Goal: Transaction & Acquisition: Book appointment/travel/reservation

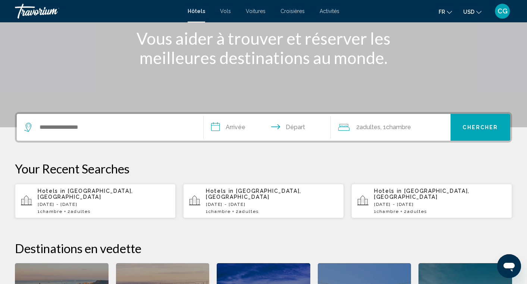
scroll to position [98, 0]
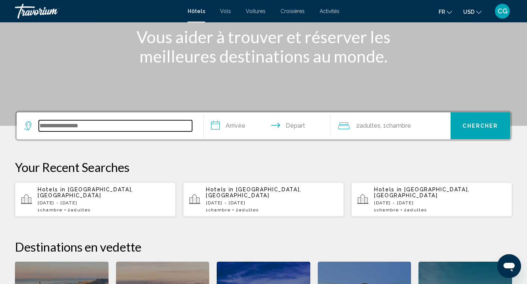
click at [133, 126] on input "Search widget" at bounding box center [115, 125] width 153 height 11
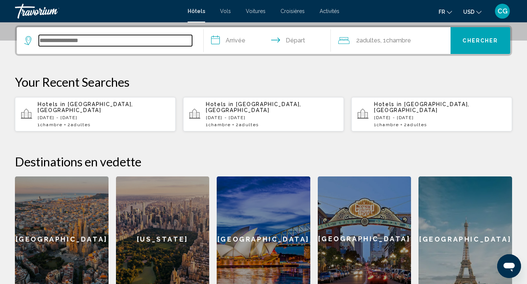
scroll to position [184, 0]
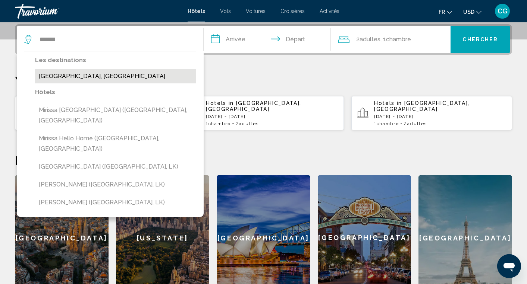
click at [127, 76] on button "[GEOGRAPHIC_DATA], [GEOGRAPHIC_DATA]" at bounding box center [115, 76] width 161 height 14
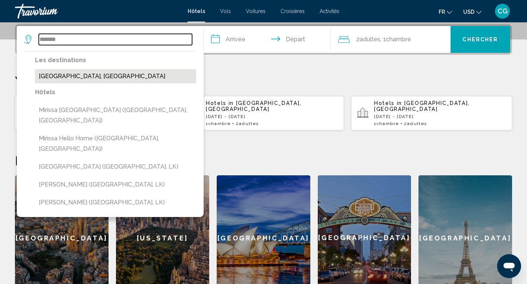
type input "**********"
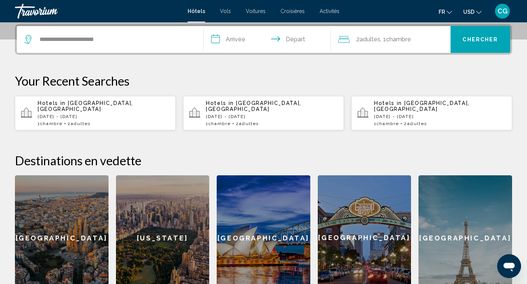
click at [237, 44] on input "**********" at bounding box center [268, 40] width 130 height 29
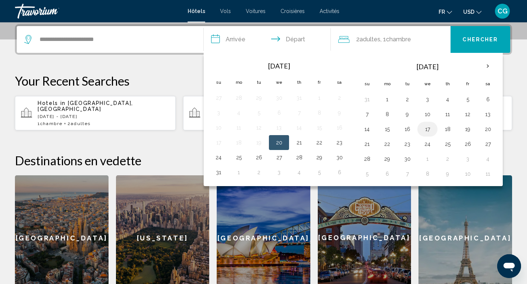
click at [430, 130] on button "17" at bounding box center [427, 129] width 12 height 10
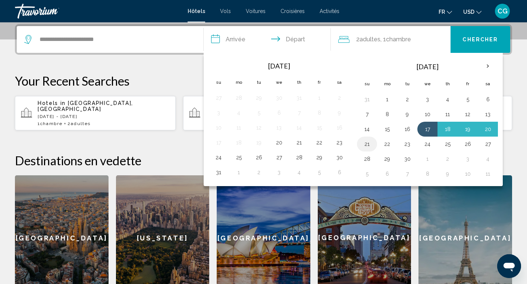
click at [366, 146] on button "21" at bounding box center [367, 144] width 12 height 10
type input "**********"
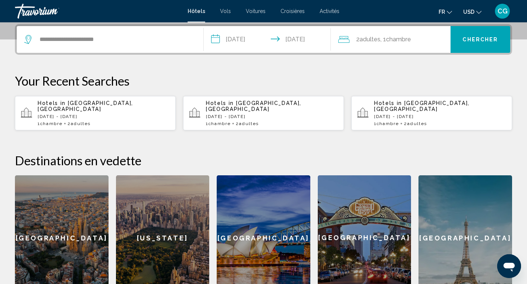
click at [478, 40] on span "Chercher" at bounding box center [479, 40] width 35 height 6
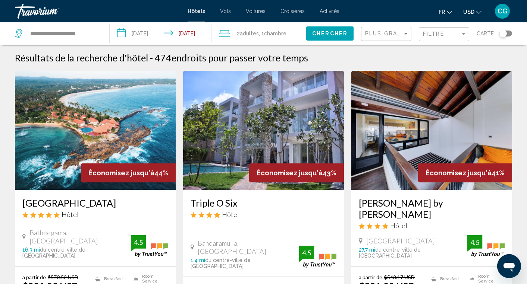
click at [478, 13] on icon "Change currency" at bounding box center [478, 12] width 5 height 5
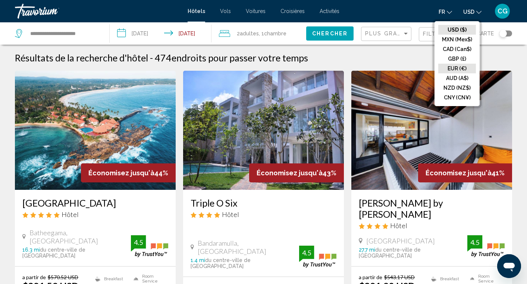
click at [457, 71] on button "EUR (€)" at bounding box center [457, 69] width 38 height 10
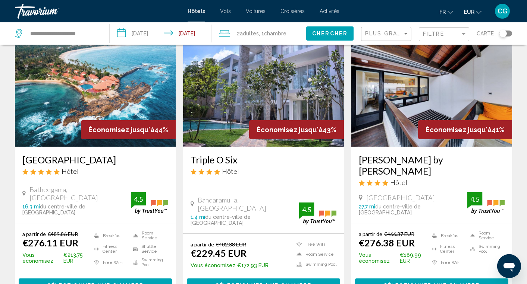
scroll to position [45, 0]
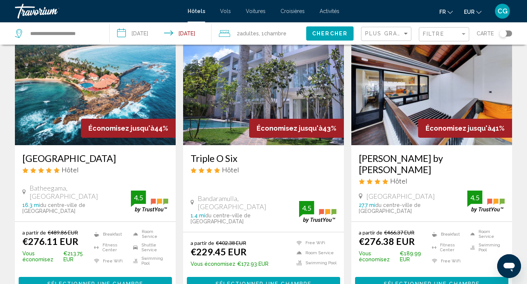
click at [102, 282] on span "Sélectionner une chambre" at bounding box center [95, 285] width 96 height 6
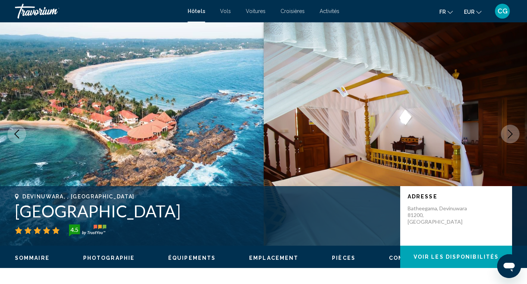
click at [180, 79] on img "Main content" at bounding box center [131, 134] width 263 height 224
click at [510, 133] on icon "Next image" at bounding box center [509, 134] width 9 height 9
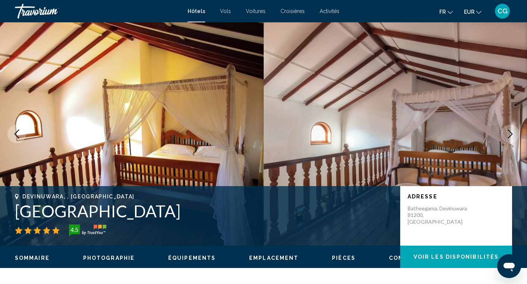
click at [510, 133] on icon "Next image" at bounding box center [509, 134] width 9 height 9
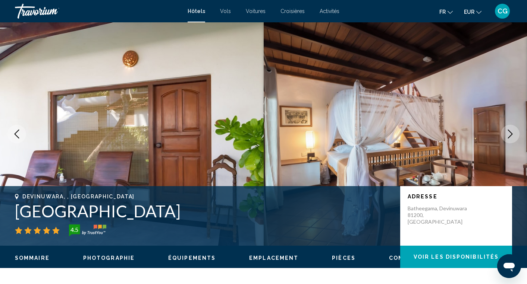
click at [510, 133] on icon "Next image" at bounding box center [509, 134] width 9 height 9
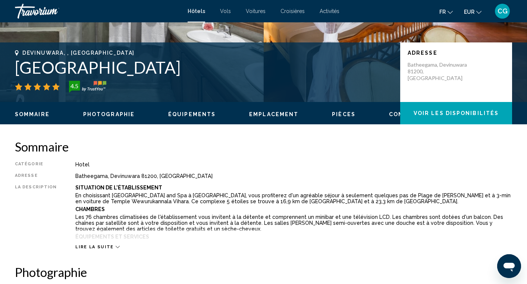
scroll to position [146, 0]
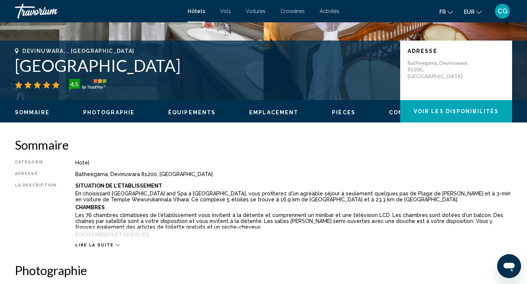
click at [103, 110] on span "Photographie" at bounding box center [108, 113] width 51 height 6
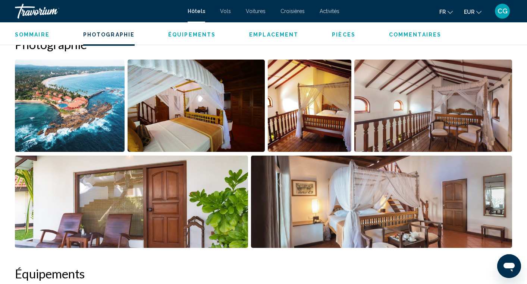
scroll to position [373, 0]
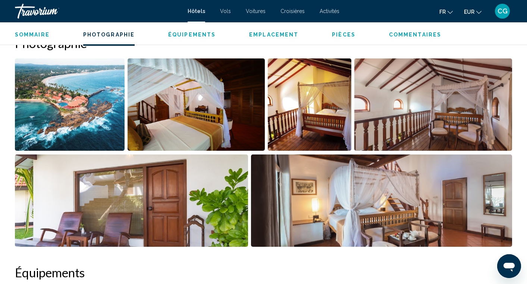
click at [412, 37] on span "Commentaires" at bounding box center [415, 35] width 52 height 6
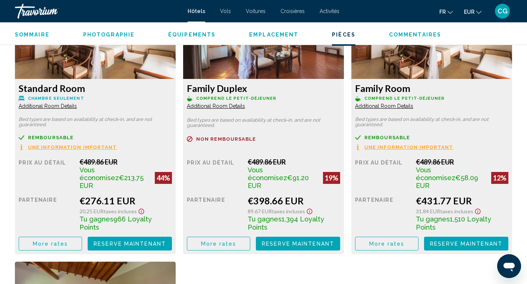
scroll to position [1072, 0]
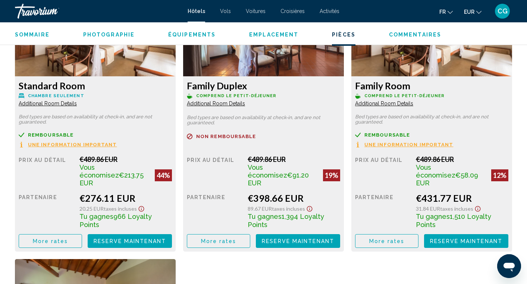
click at [83, 147] on span "Une information important" at bounding box center [72, 144] width 89 height 5
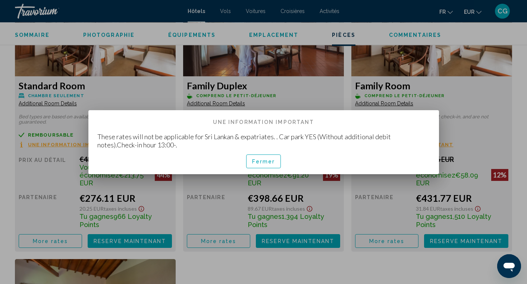
click at [265, 160] on span "Fermer" at bounding box center [263, 162] width 23 height 6
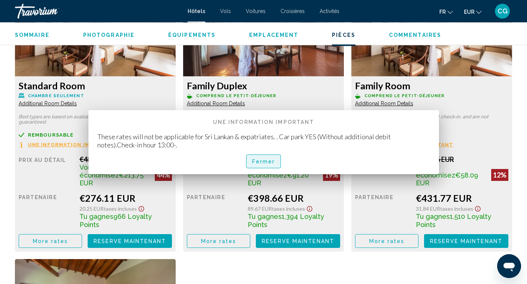
scroll to position [1072, 0]
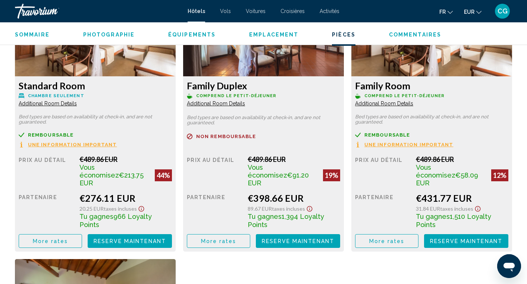
click at [42, 103] on span "Additional Room Details" at bounding box center [48, 104] width 58 height 6
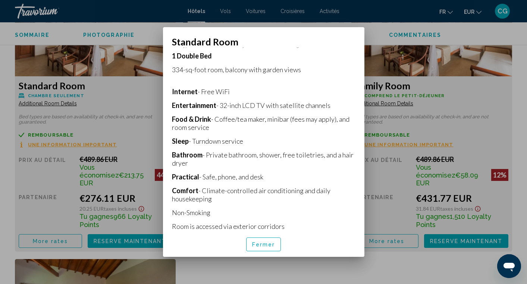
scroll to position [138, 0]
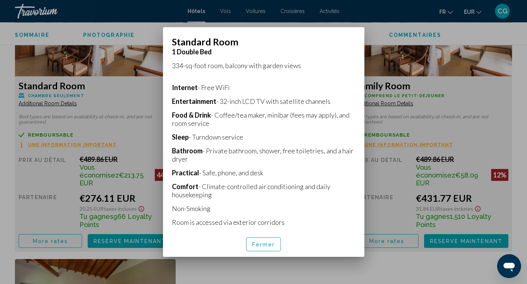
click at [271, 244] on span "Fermer" at bounding box center [263, 245] width 23 height 6
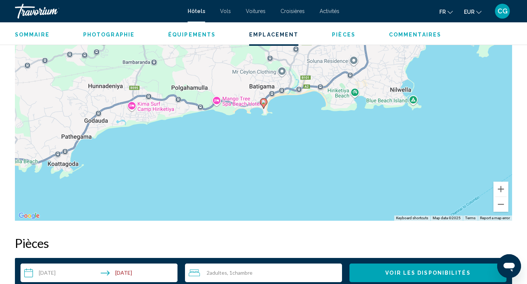
scroll to position [751, 0]
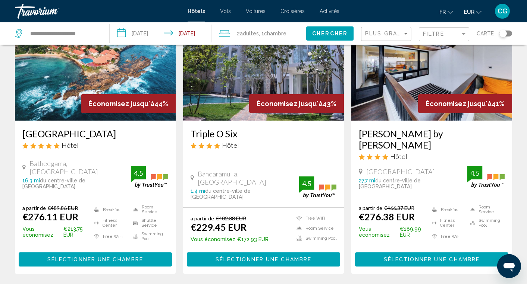
scroll to position [72, 0]
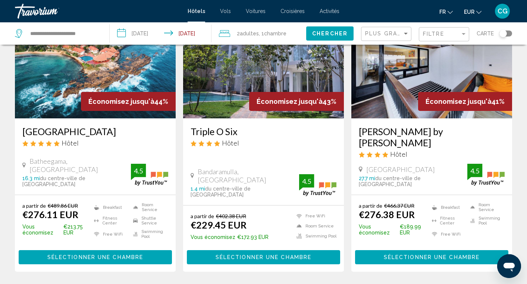
click at [247, 255] on span "Sélectionner une chambre" at bounding box center [263, 258] width 96 height 6
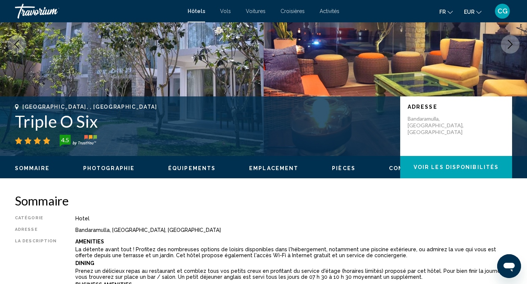
scroll to position [133, 0]
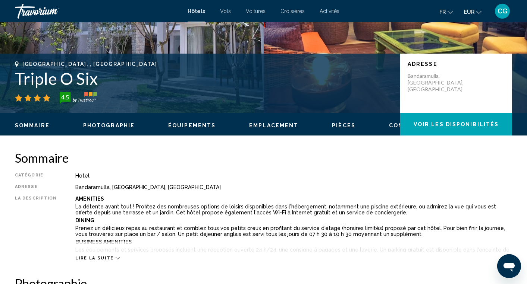
click at [114, 129] on button "Photographie" at bounding box center [108, 125] width 51 height 7
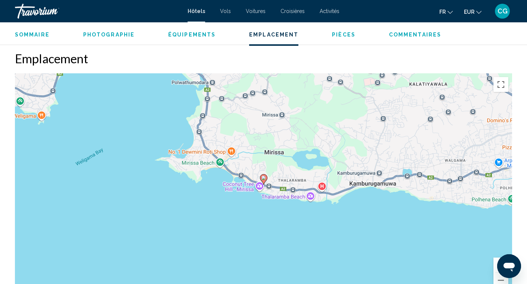
scroll to position [678, 0]
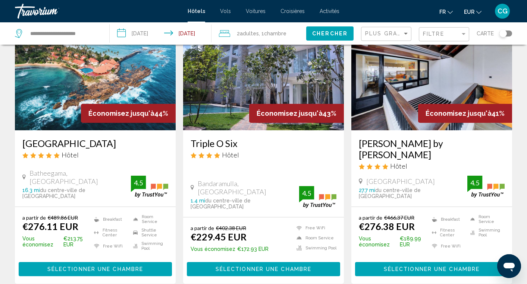
scroll to position [62, 0]
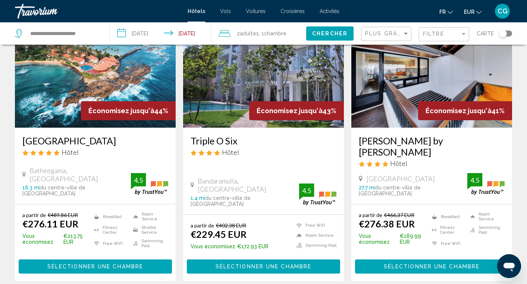
click at [411, 264] on span "Sélectionner une chambre" at bounding box center [431, 267] width 96 height 6
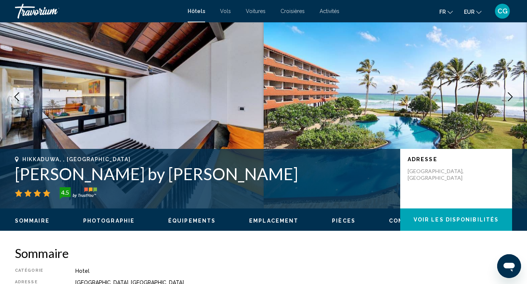
scroll to position [38, 0]
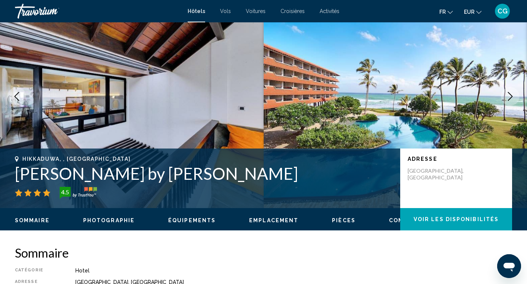
click at [111, 219] on span "Photographie" at bounding box center [108, 221] width 51 height 6
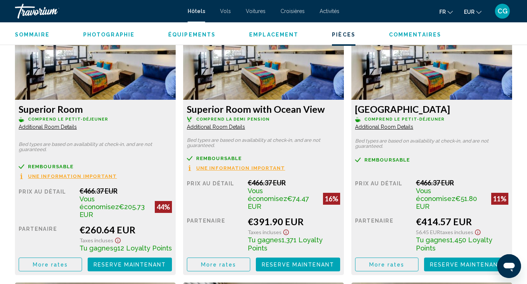
scroll to position [1050, 0]
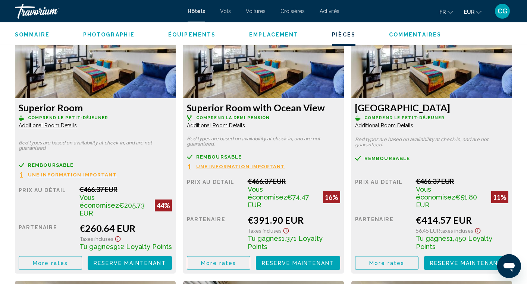
click at [66, 124] on span "Additional Room Details" at bounding box center [48, 126] width 58 height 6
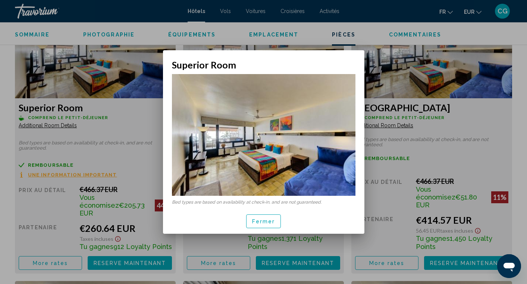
click at [271, 226] on button "Fermer" at bounding box center [263, 222] width 35 height 14
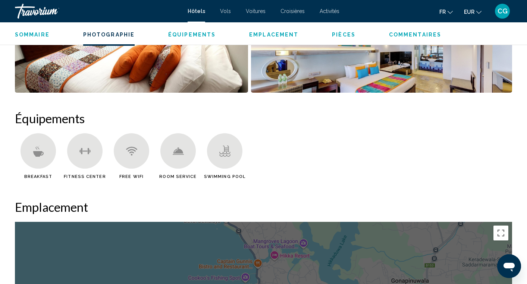
scroll to position [524, 0]
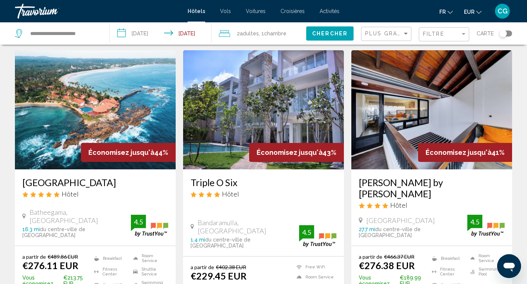
scroll to position [18, 0]
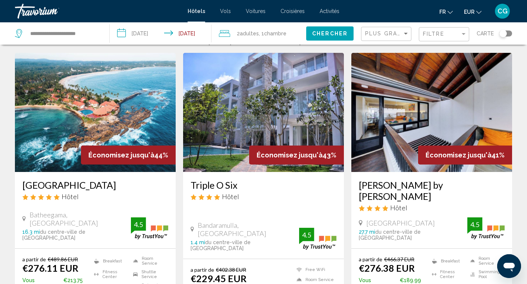
click at [95, 104] on img "Main content" at bounding box center [95, 112] width 161 height 119
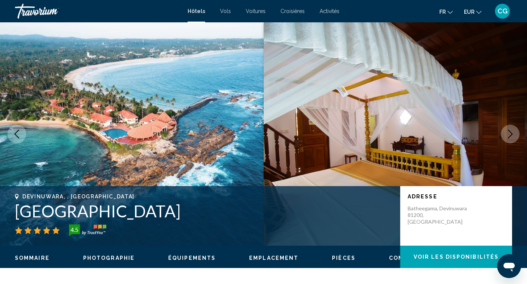
click at [512, 141] on button "Next image" at bounding box center [509, 134] width 19 height 19
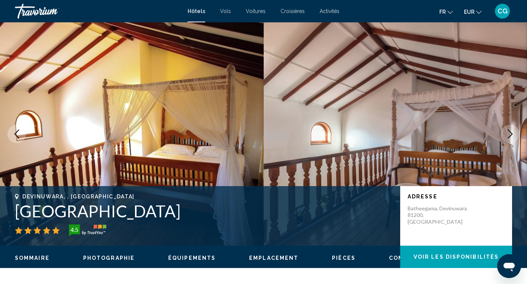
click at [512, 141] on button "Next image" at bounding box center [509, 134] width 19 height 19
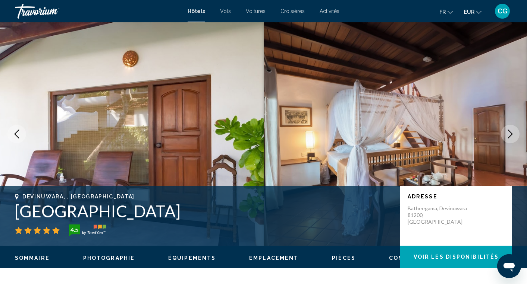
click at [512, 141] on button "Next image" at bounding box center [509, 134] width 19 height 19
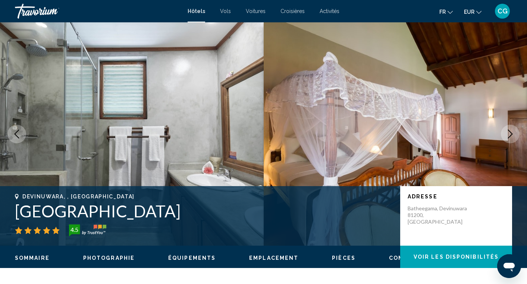
click at [512, 141] on button "Next image" at bounding box center [509, 134] width 19 height 19
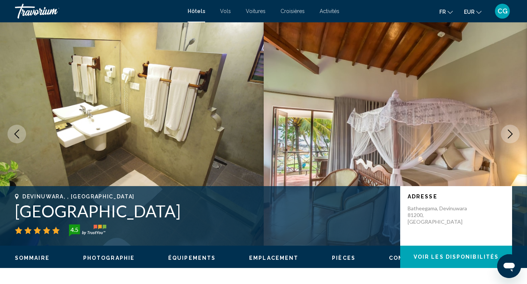
click at [512, 141] on button "Next image" at bounding box center [509, 134] width 19 height 19
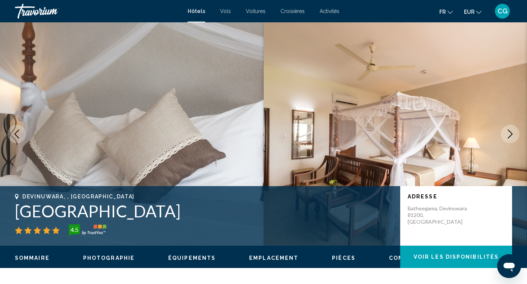
click at [512, 141] on button "Next image" at bounding box center [509, 134] width 19 height 19
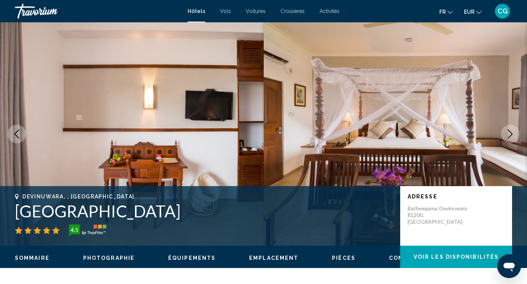
click at [512, 141] on button "Next image" at bounding box center [509, 134] width 19 height 19
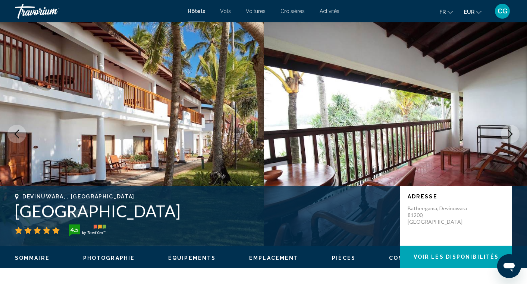
click at [512, 141] on button "Next image" at bounding box center [509, 134] width 19 height 19
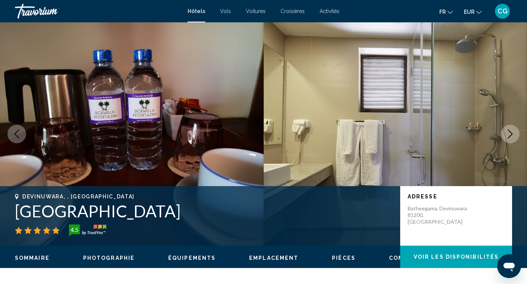
click at [512, 141] on button "Next image" at bounding box center [509, 134] width 19 height 19
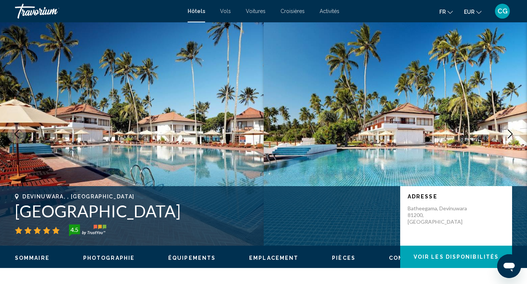
click at [512, 141] on button "Next image" at bounding box center [509, 134] width 19 height 19
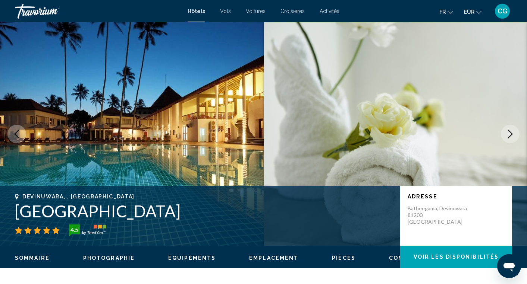
click at [512, 141] on button "Next image" at bounding box center [509, 134] width 19 height 19
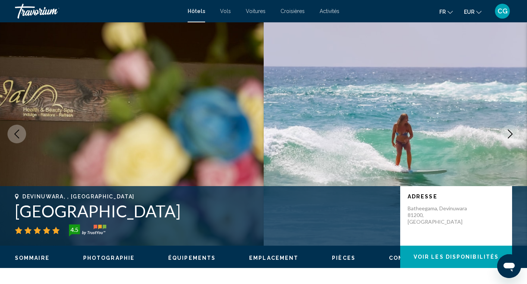
click at [512, 141] on button "Next image" at bounding box center [509, 134] width 19 height 19
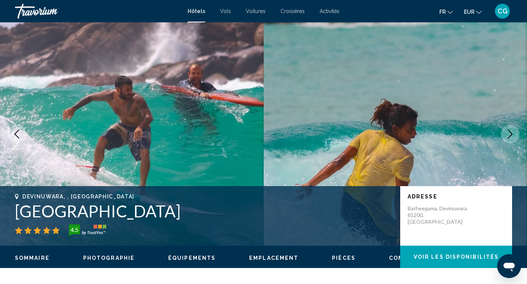
click at [512, 141] on button "Next image" at bounding box center [509, 134] width 19 height 19
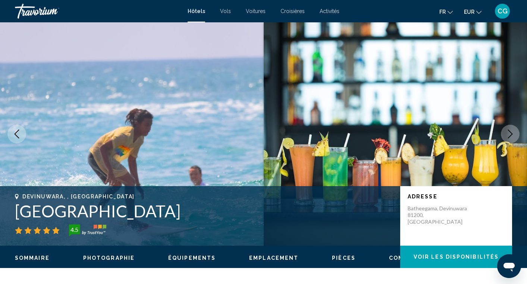
click at [512, 141] on button "Next image" at bounding box center [509, 134] width 19 height 19
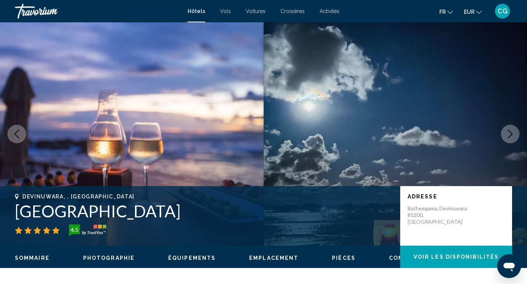
click at [512, 141] on button "Next image" at bounding box center [509, 134] width 19 height 19
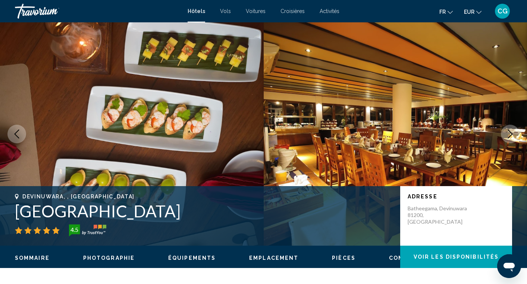
click at [512, 141] on button "Next image" at bounding box center [509, 134] width 19 height 19
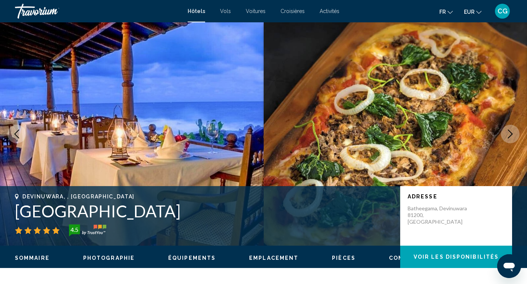
click at [512, 141] on button "Next image" at bounding box center [509, 134] width 19 height 19
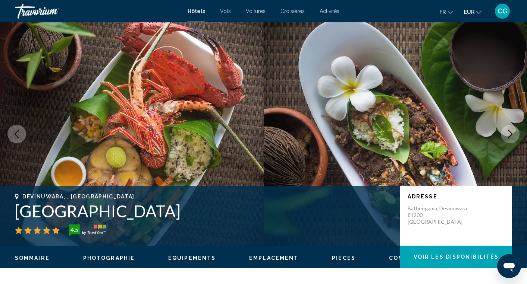
click at [512, 141] on button "Next image" at bounding box center [509, 134] width 19 height 19
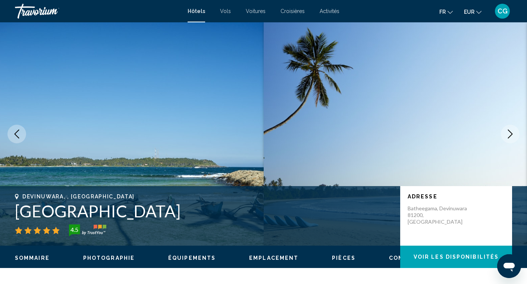
click at [512, 141] on button "Next image" at bounding box center [509, 134] width 19 height 19
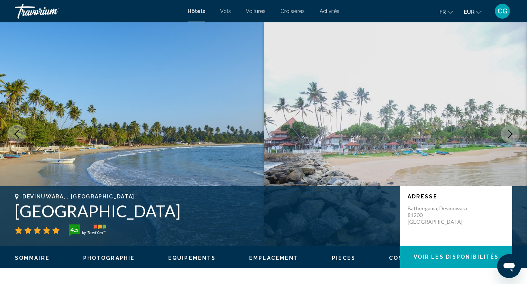
click at [512, 141] on button "Next image" at bounding box center [509, 134] width 19 height 19
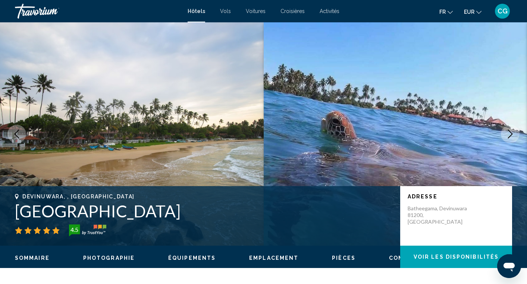
click at [512, 141] on button "Next image" at bounding box center [509, 134] width 19 height 19
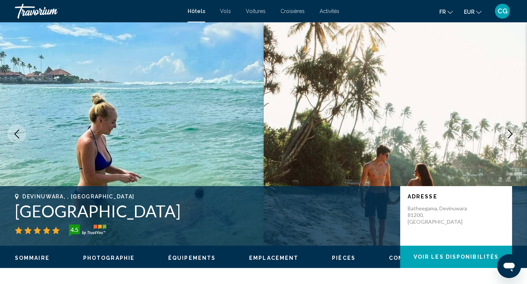
click at [512, 141] on button "Next image" at bounding box center [509, 134] width 19 height 19
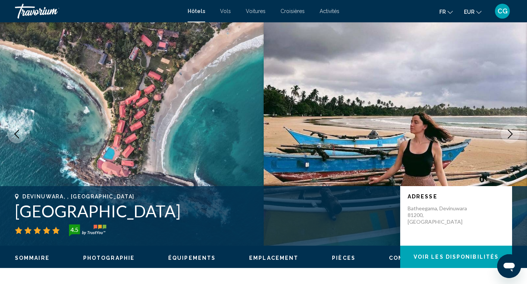
click at [512, 141] on button "Next image" at bounding box center [509, 134] width 19 height 19
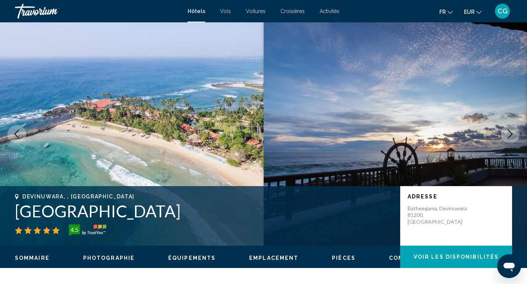
click at [512, 141] on button "Next image" at bounding box center [509, 134] width 19 height 19
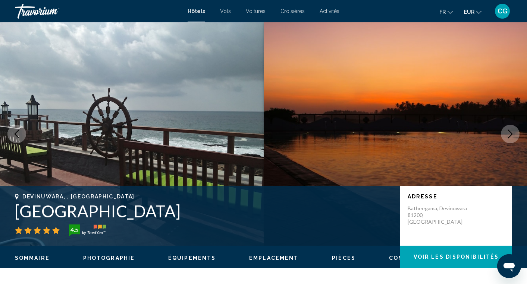
click at [512, 141] on button "Next image" at bounding box center [509, 134] width 19 height 19
